Goal: Information Seeking & Learning: Learn about a topic

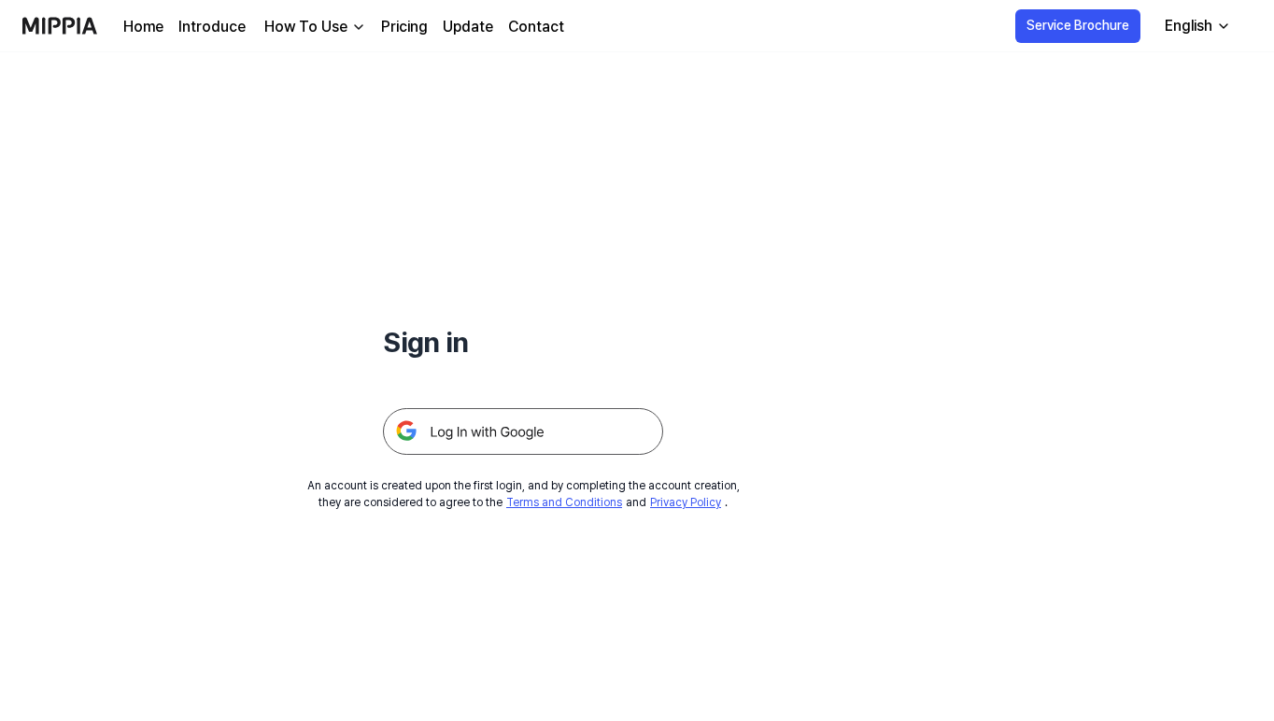
click at [513, 442] on img at bounding box center [523, 431] width 280 height 47
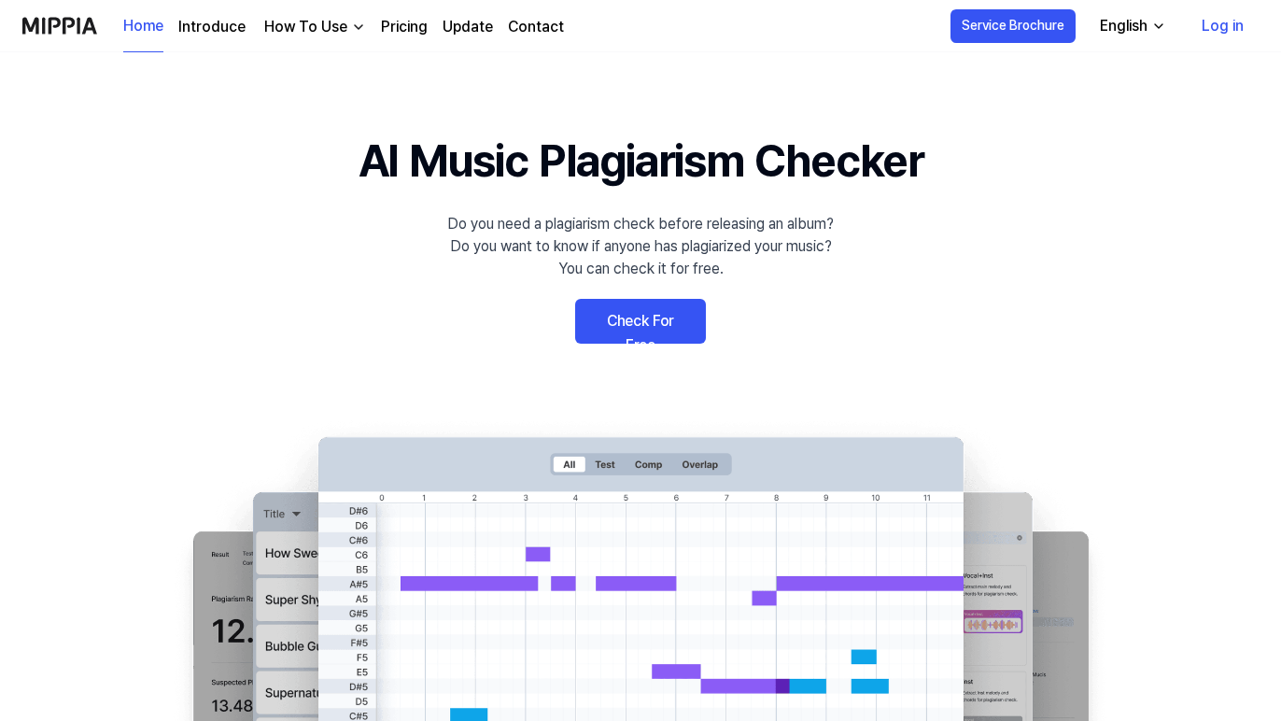
click at [683, 322] on link "Check For Free" at bounding box center [640, 321] width 131 height 45
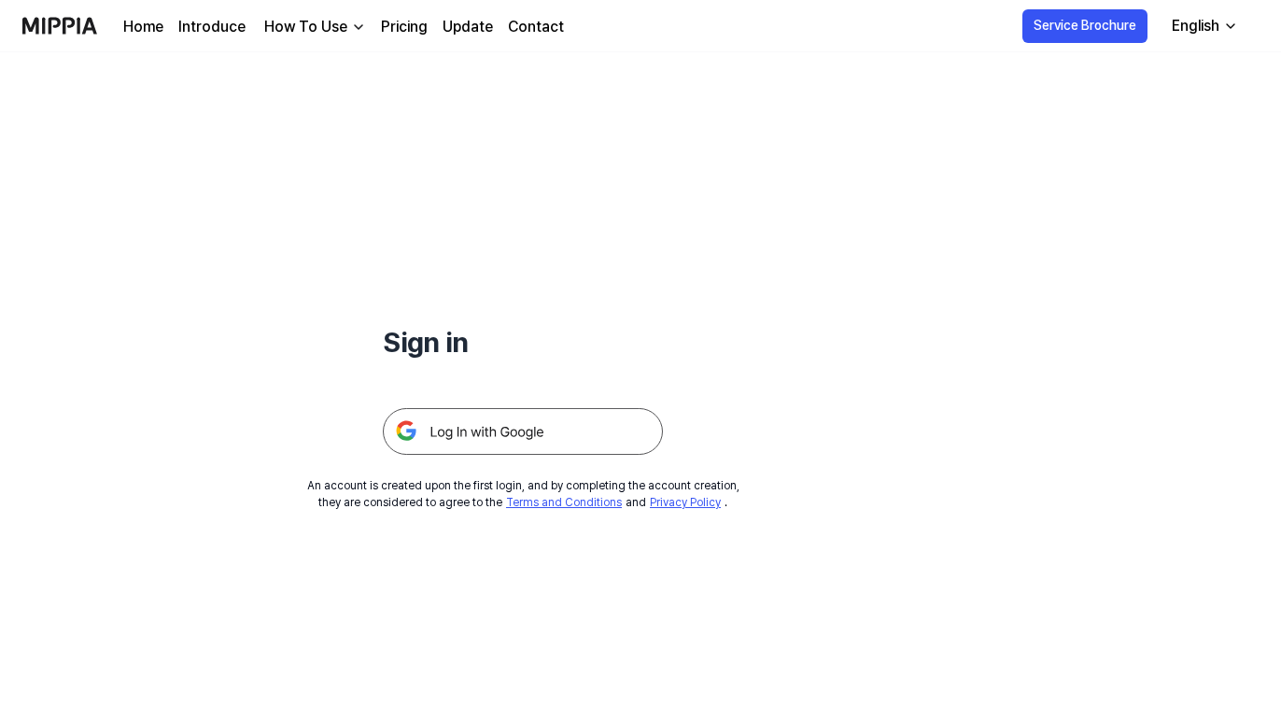
click at [542, 427] on img at bounding box center [523, 431] width 280 height 47
click at [1224, 36] on button "English" at bounding box center [1195, 25] width 92 height 37
click at [523, 18] on link "Contact" at bounding box center [536, 27] width 56 height 22
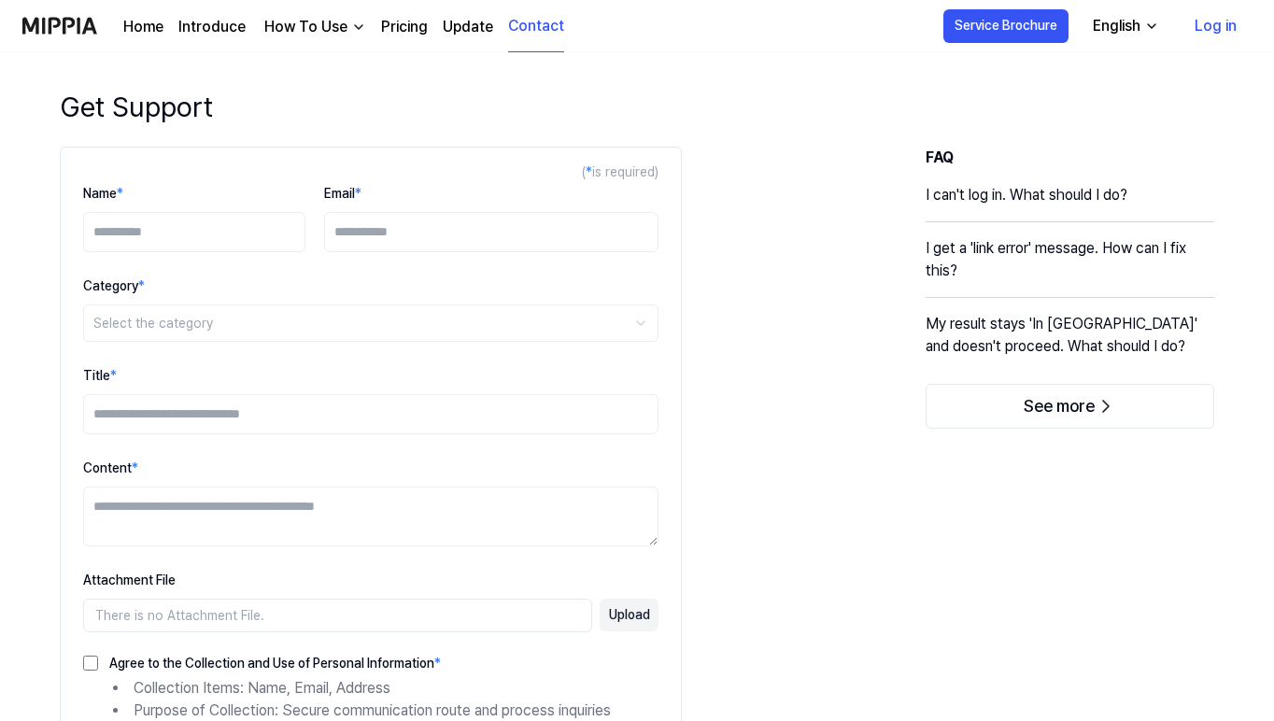
click at [482, 28] on link "Update" at bounding box center [468, 27] width 50 height 22
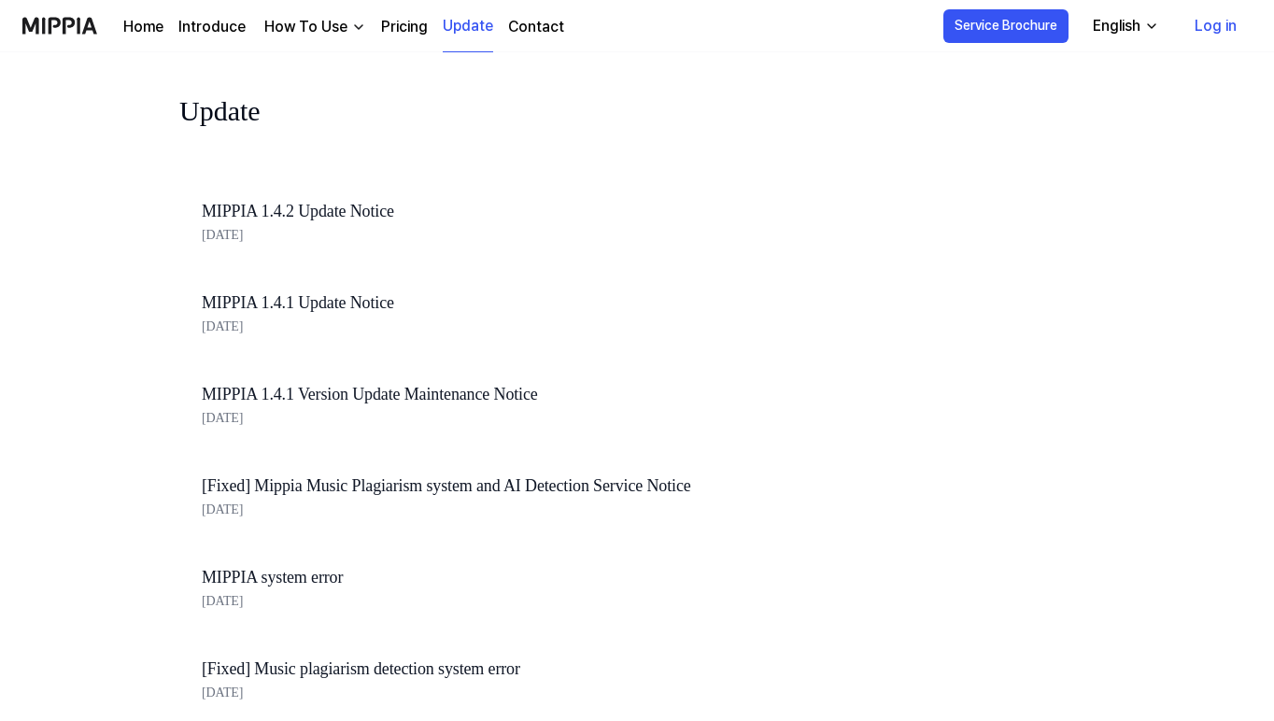
click at [423, 19] on link "Pricing" at bounding box center [404, 27] width 47 height 22
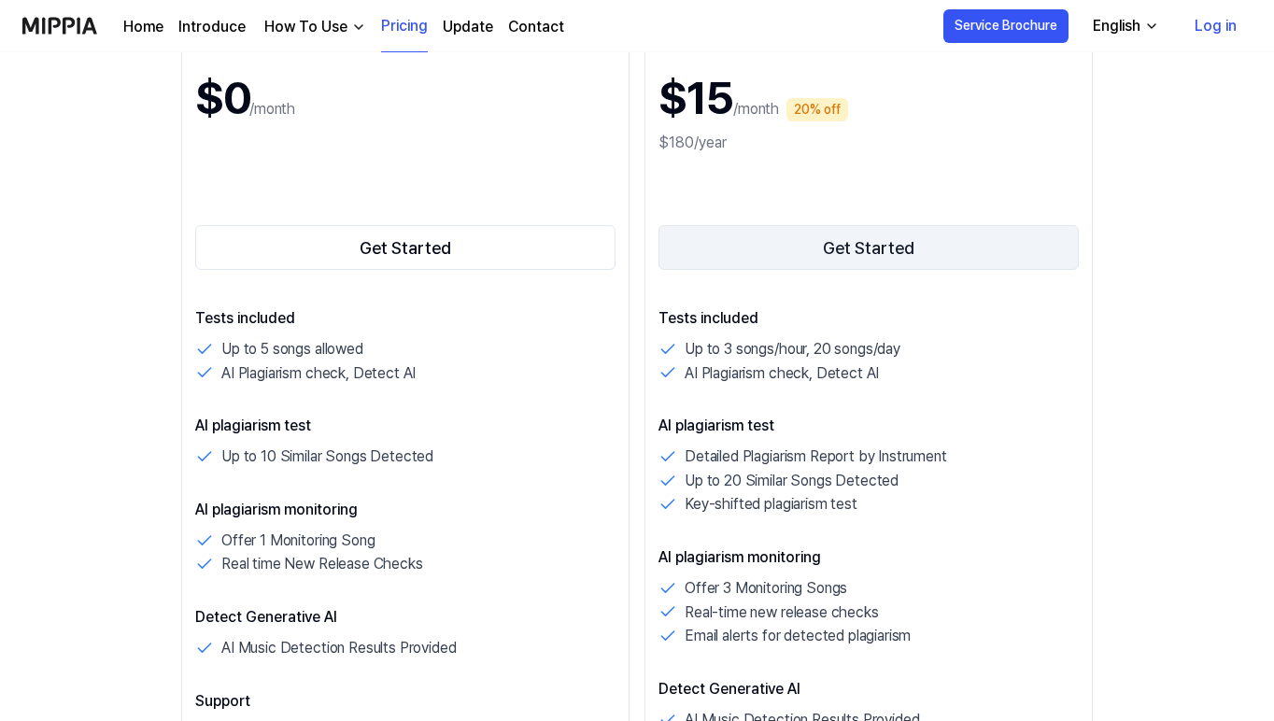
scroll to position [294, 0]
click at [786, 253] on button "Get Started" at bounding box center [868, 246] width 420 height 45
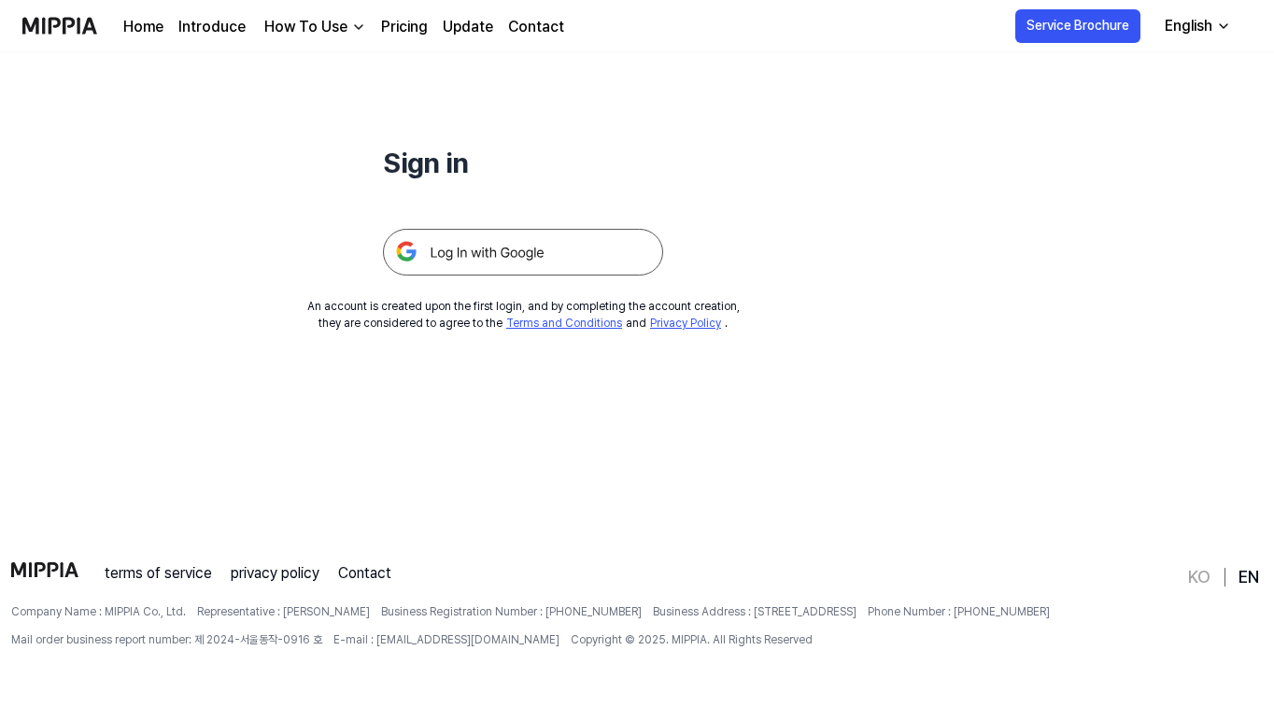
scroll to position [0, 0]
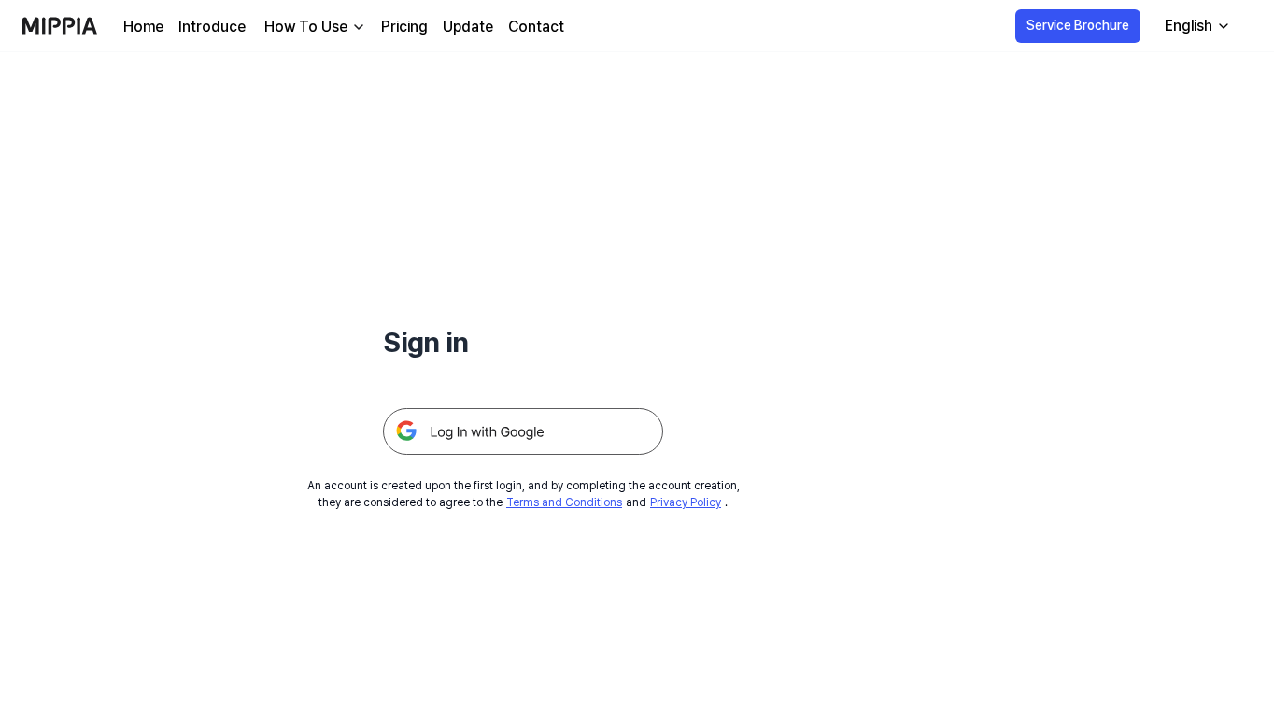
click at [546, 448] on img at bounding box center [523, 431] width 280 height 47
click at [203, 40] on div "Home Introduce How To Use Pricing Update Contact" at bounding box center [343, 25] width 441 height 51
click at [201, 28] on link "Introduce" at bounding box center [211, 27] width 67 height 22
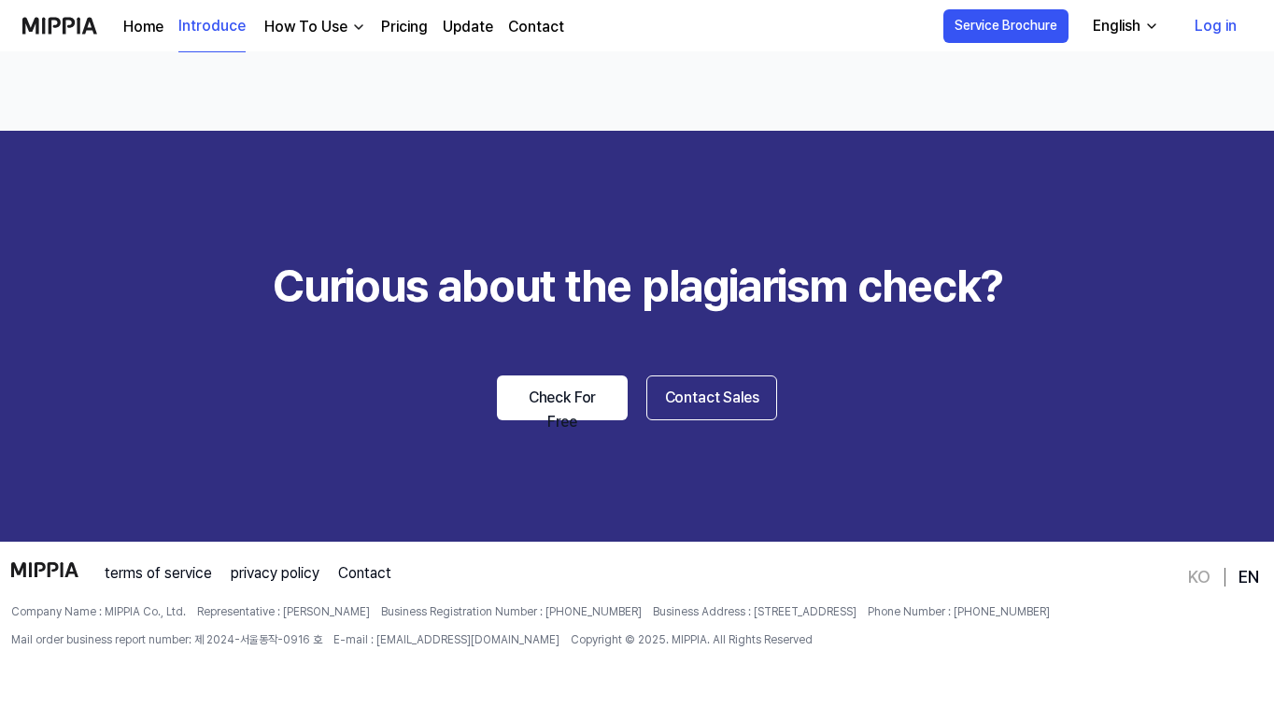
scroll to position [2794, 0]
click at [169, 583] on link "terms of service" at bounding box center [158, 573] width 107 height 22
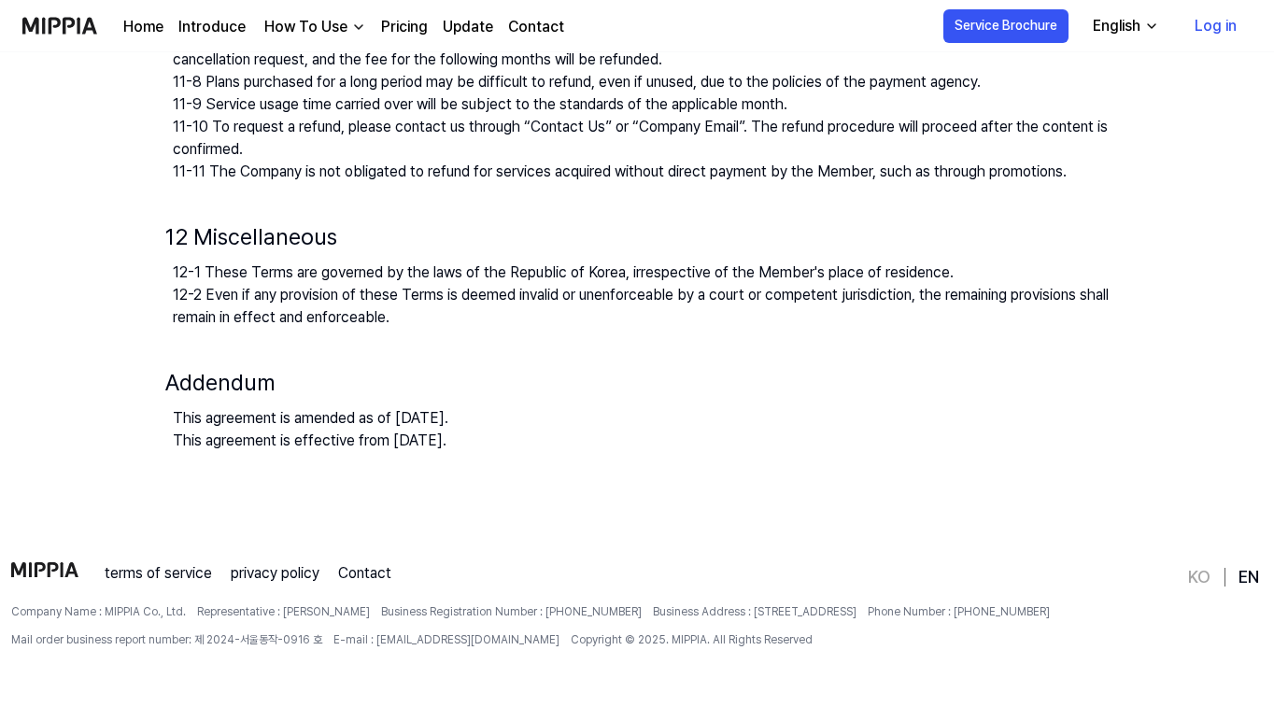
scroll to position [2420, 0]
click at [254, 564] on link "privacy policy" at bounding box center [275, 573] width 89 height 22
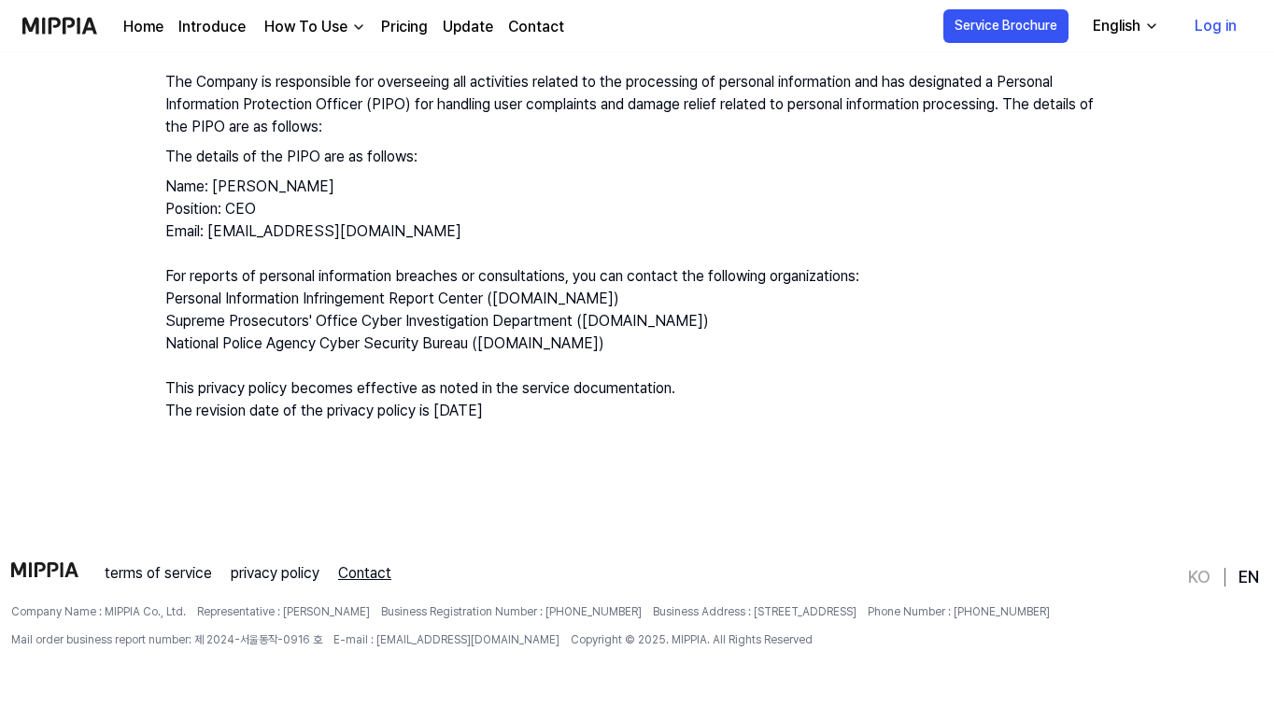
scroll to position [3055, 0]
click at [387, 562] on link "Contact" at bounding box center [364, 573] width 53 height 22
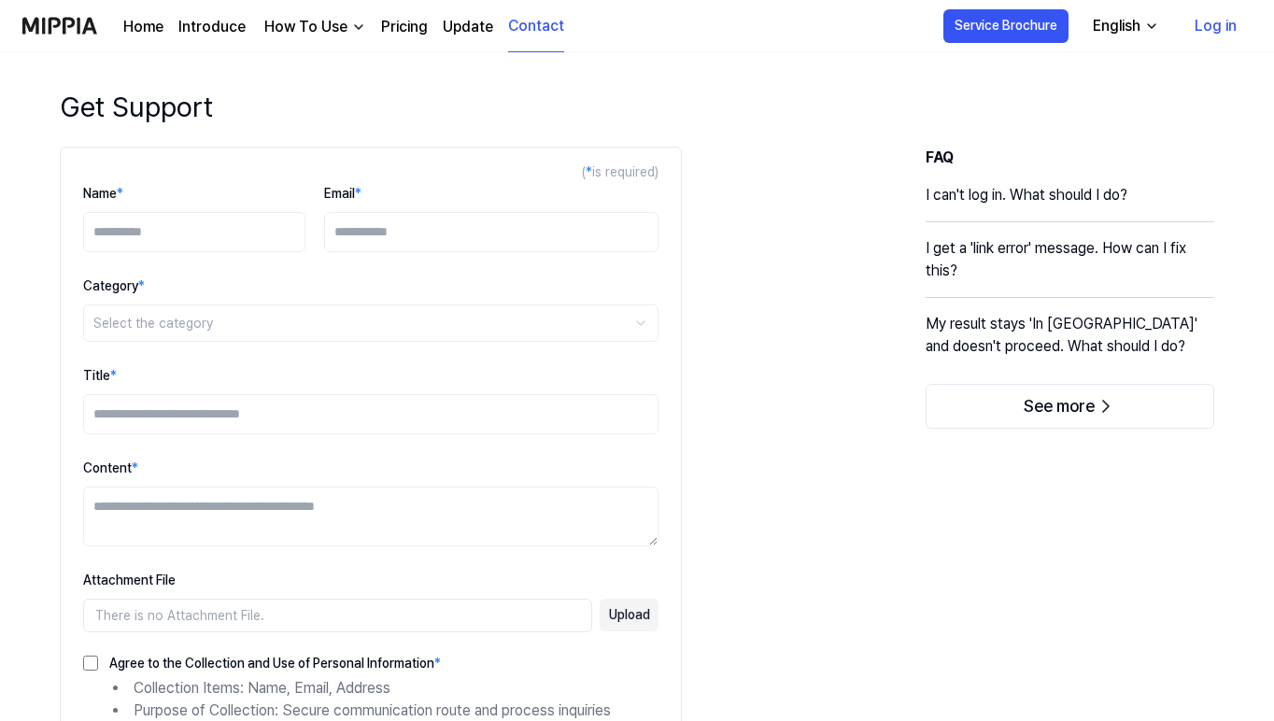
scroll to position [0, 0]
click at [47, 38] on img at bounding box center [59, 25] width 75 height 51
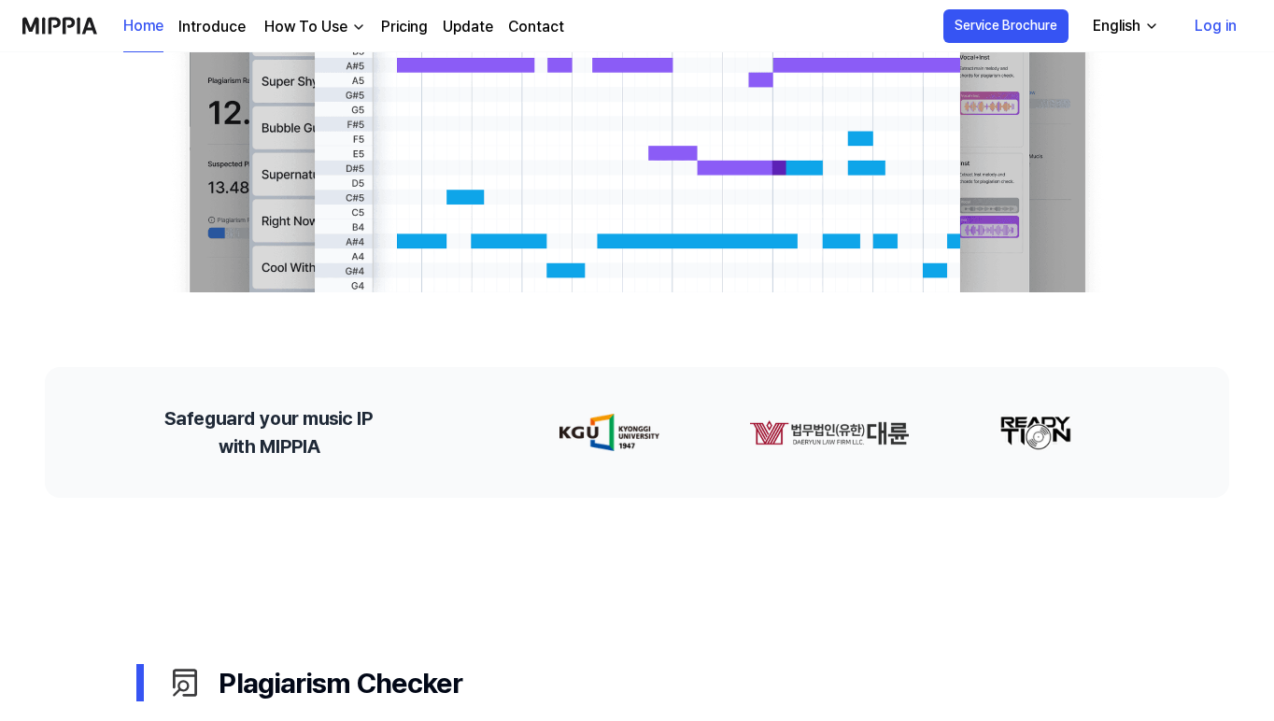
scroll to position [816, 0]
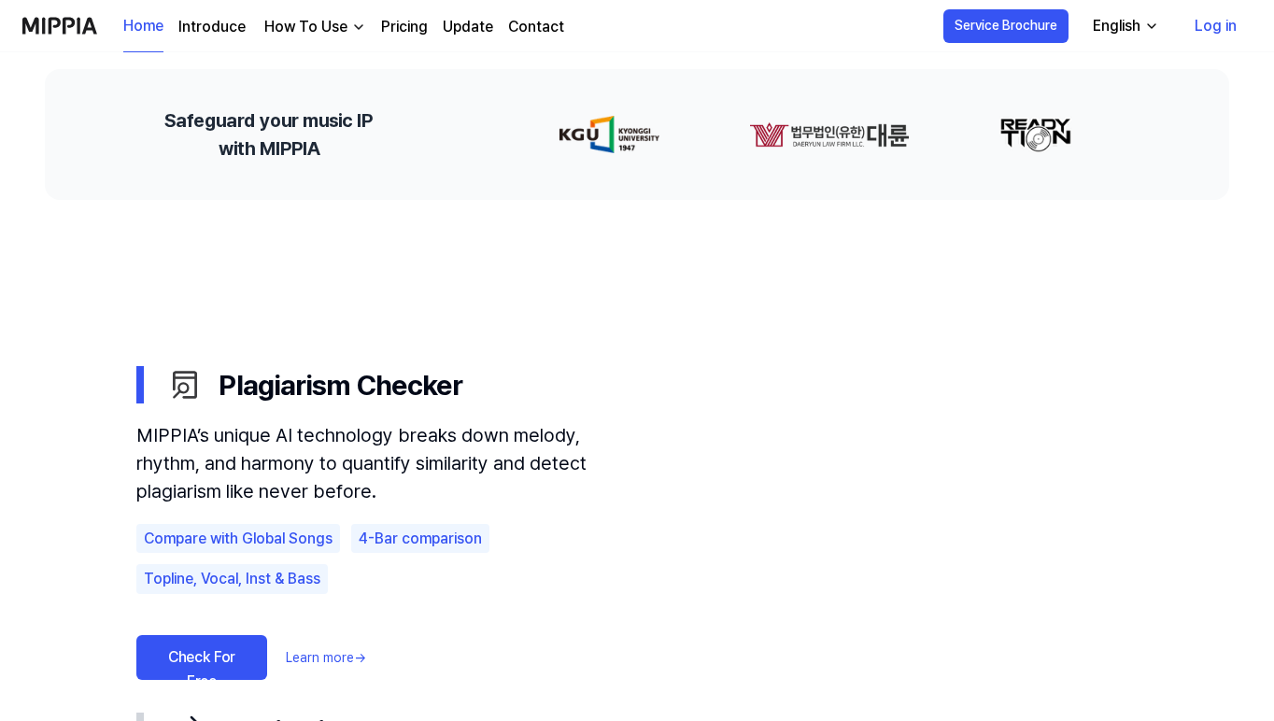
click at [335, 666] on link "Learn more →" at bounding box center [326, 658] width 80 height 20
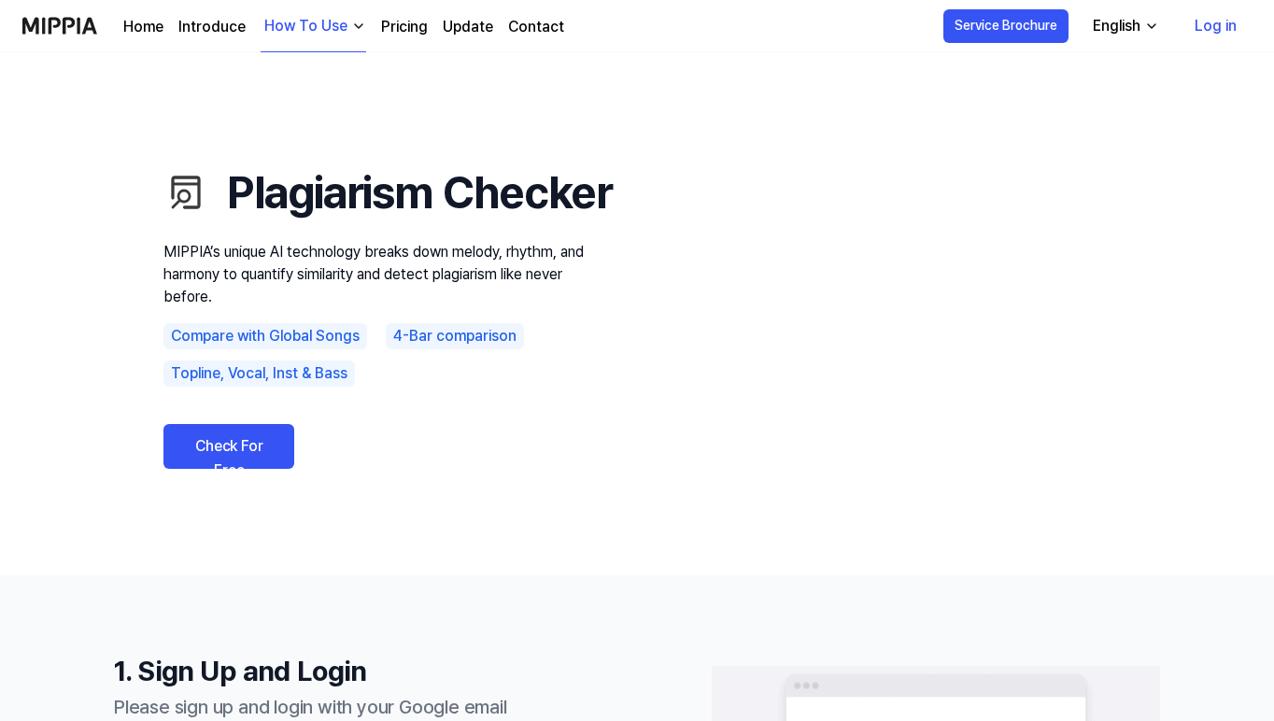
click at [250, 506] on use "Plagiarism Checker MIPPIA’s unique AI technology breaks down melody, rhythm, an…" at bounding box center [637, 313] width 1274 height 523
click at [225, 466] on link "Check For Free" at bounding box center [228, 446] width 131 height 45
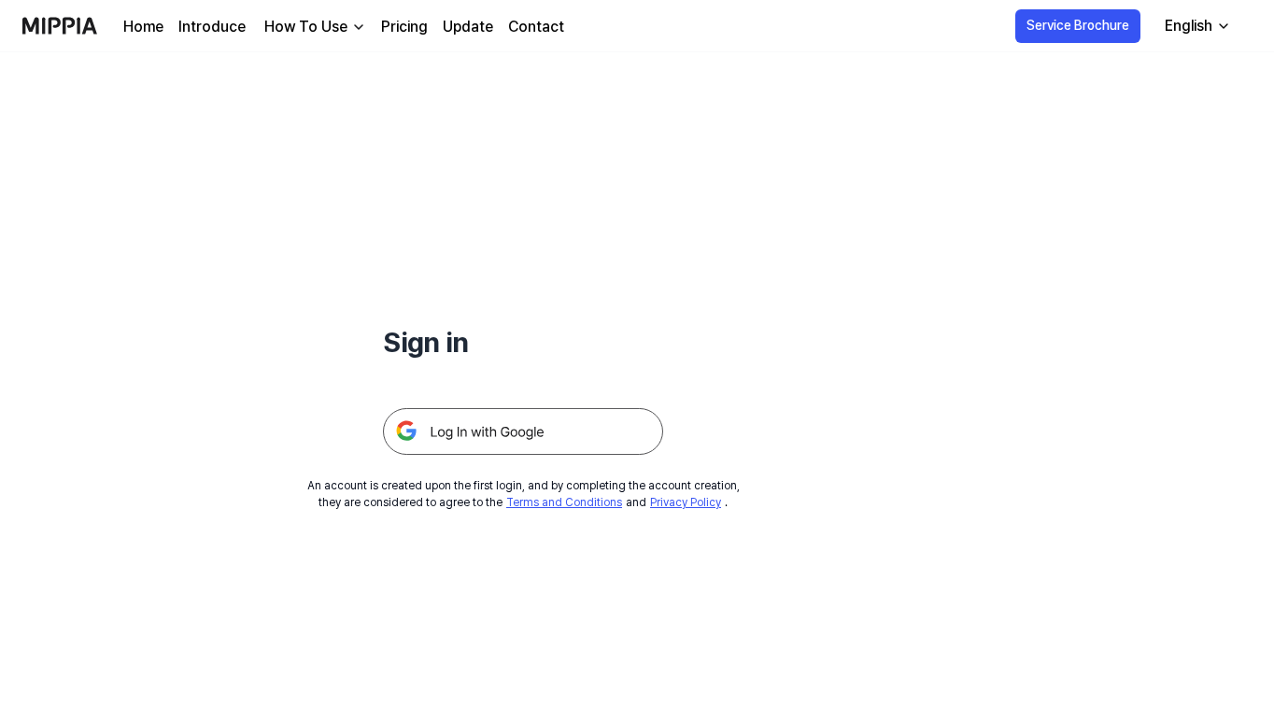
click at [505, 413] on img at bounding box center [523, 431] width 280 height 47
click at [512, 431] on img at bounding box center [523, 431] width 280 height 47
